Goal: Complete application form

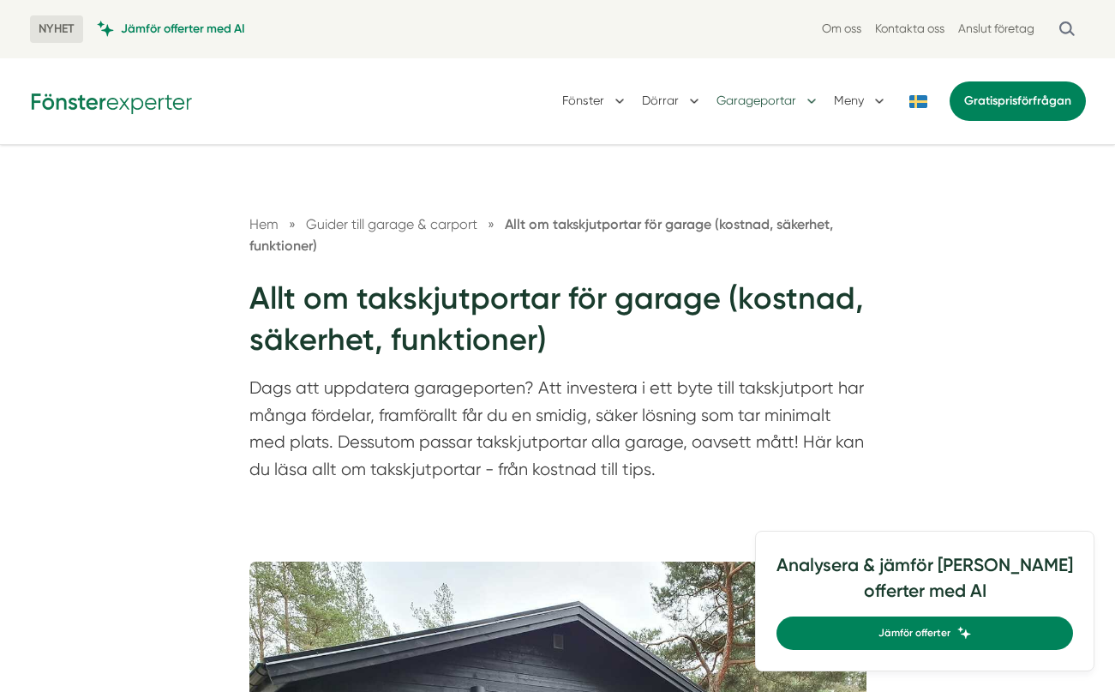
click at [796, 100] on button "Garageportar" at bounding box center [769, 101] width 104 height 45
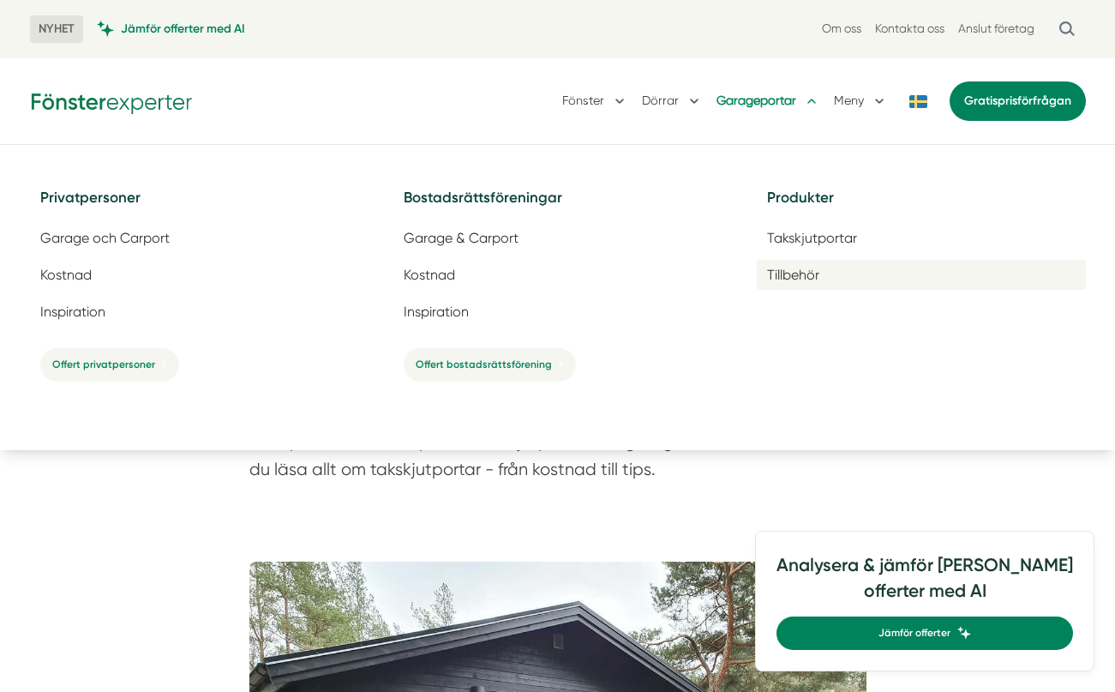
click at [792, 273] on span "Tillbehör" at bounding box center [793, 275] width 52 height 16
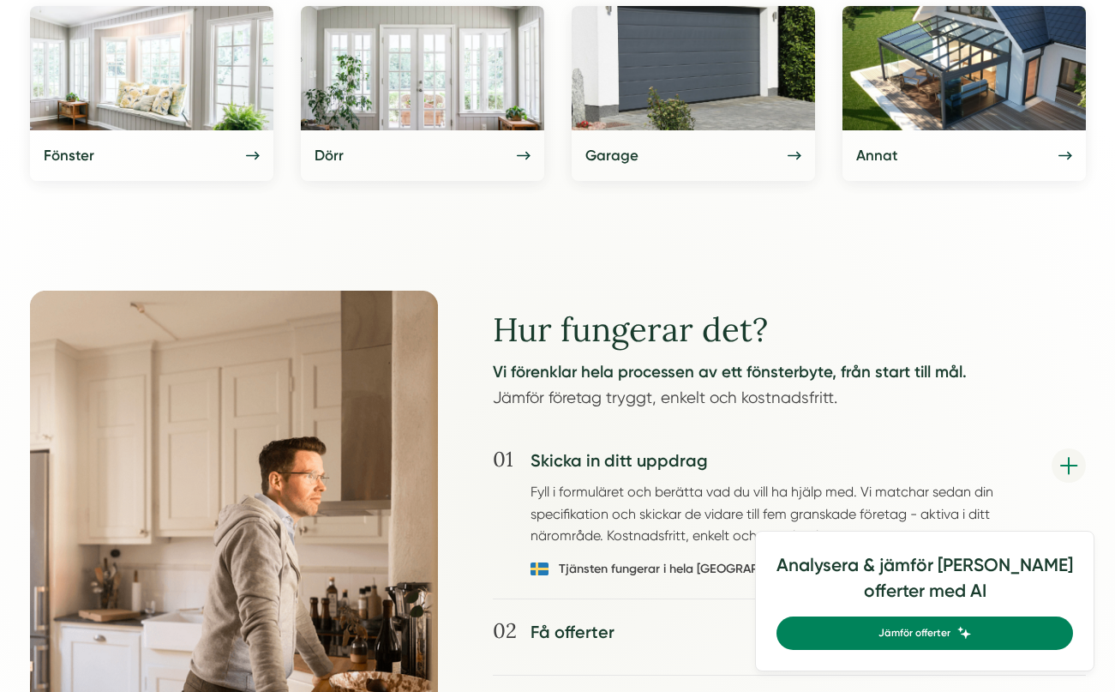
scroll to position [943, 0]
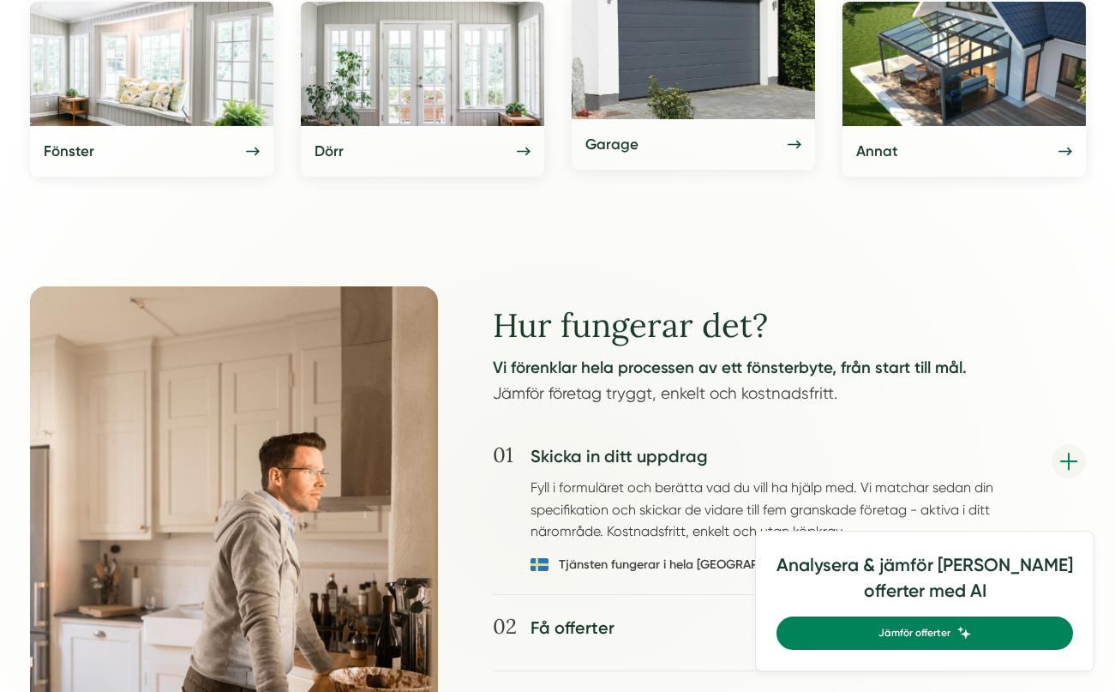
click at [627, 142] on h5 "Garage" at bounding box center [611, 144] width 53 height 23
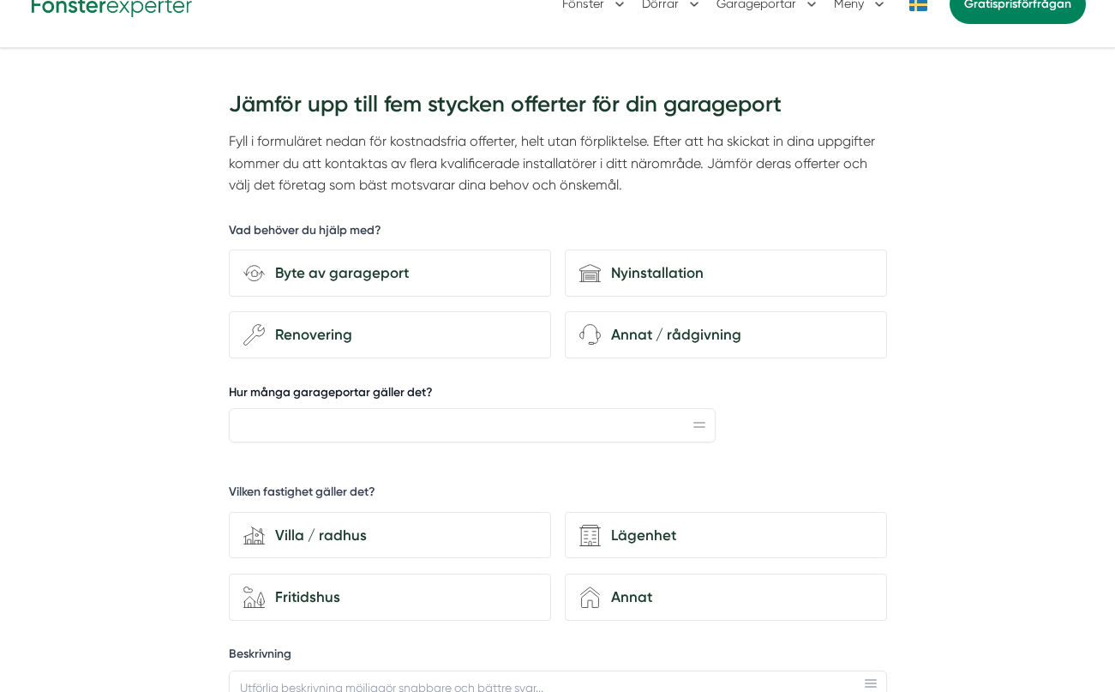
scroll to position [86, 0]
